Goal: Navigation & Orientation: Find specific page/section

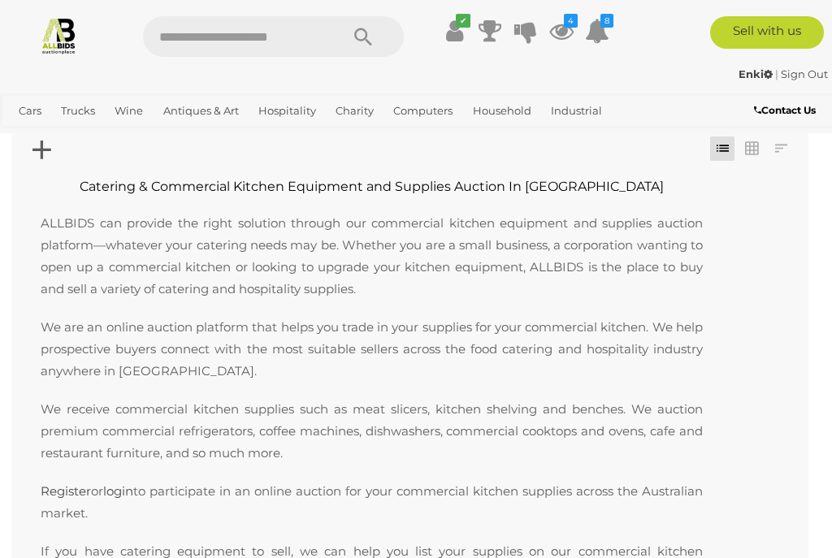
scroll to position [67, 0]
click at [0, 0] on span "Auctions" at bounding box center [0, 0] width 0 height 0
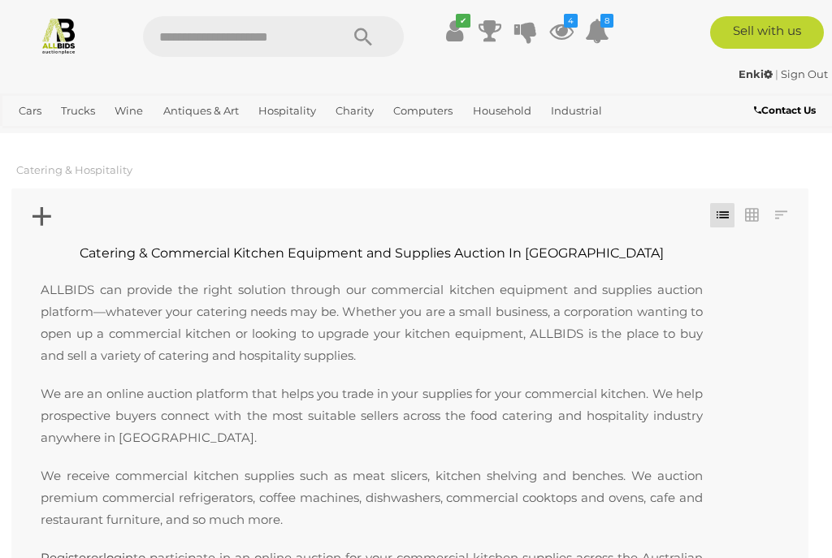
click at [0, 0] on span "Auctions" at bounding box center [0, 0] width 0 height 0
click at [0, 0] on link "View All Hospitality Auctions" at bounding box center [0, 0] width 0 height 0
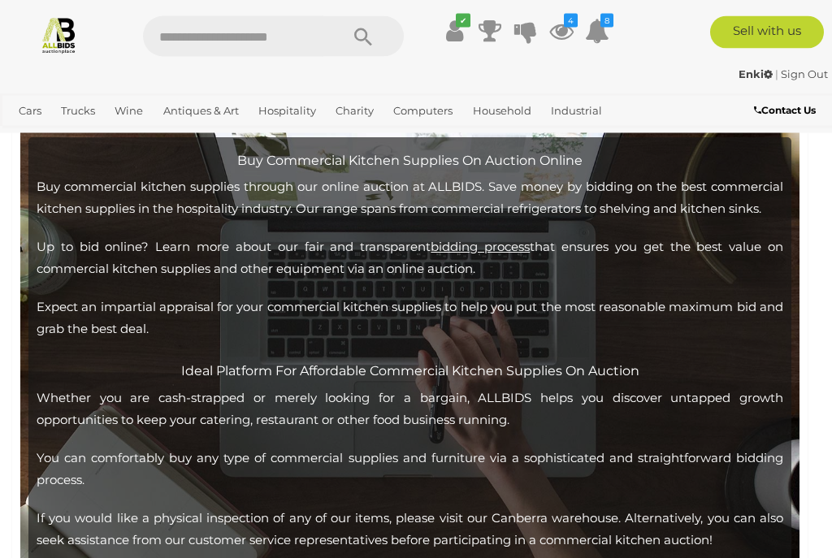
scroll to position [4431, 0]
click at [0, 0] on link "View All Antiques & Art Auctions" at bounding box center [0, 0] width 0 height 0
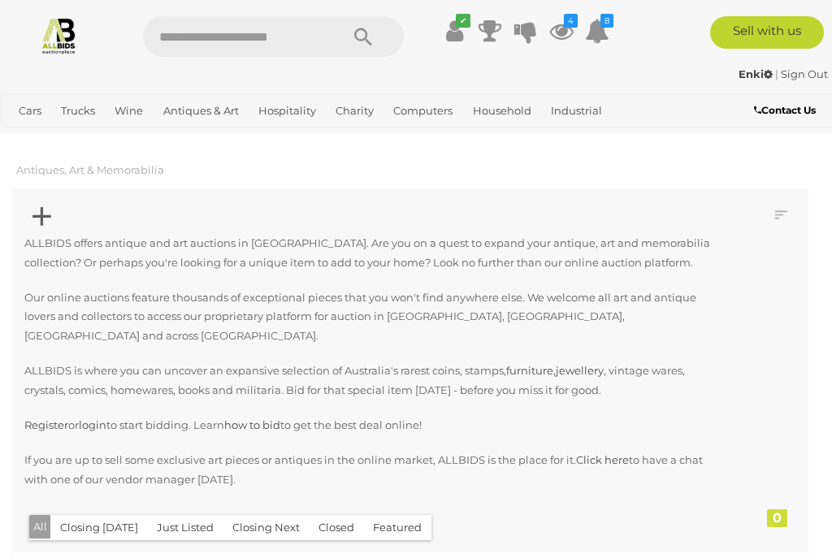
click at [7, 127] on div "Cars Closing on Weekdays View All Cars Auctions Trucks" at bounding box center [346, 113] width 693 height 40
click at [0, 0] on link "View All Cars Auctions" at bounding box center [0, 0] width 0 height 0
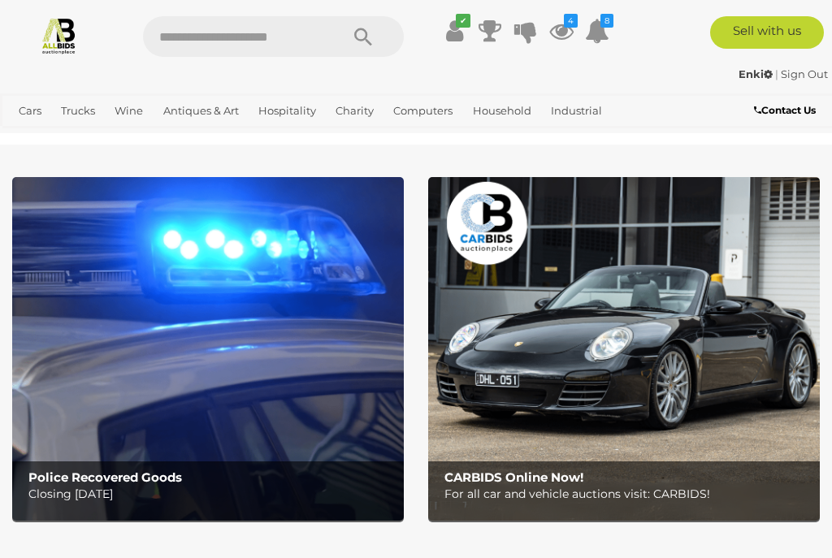
click at [0, 0] on link "View All Antiques & Art Auctions" at bounding box center [0, 0] width 0 height 0
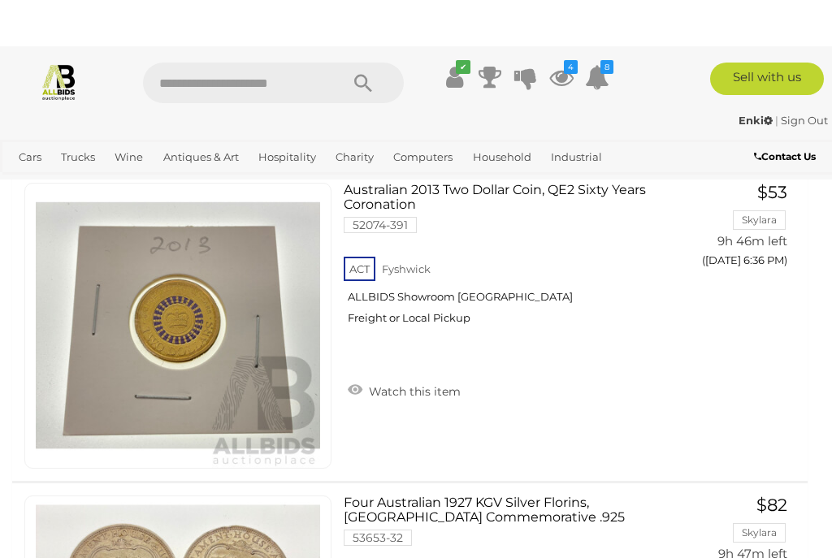
scroll to position [2193, 0]
